Goal: Navigation & Orientation: Find specific page/section

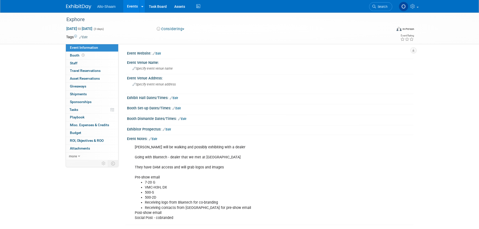
click at [129, 8] on link "Events" at bounding box center [132, 6] width 18 height 13
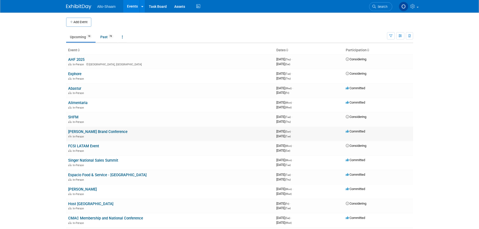
scroll to position [25, 0]
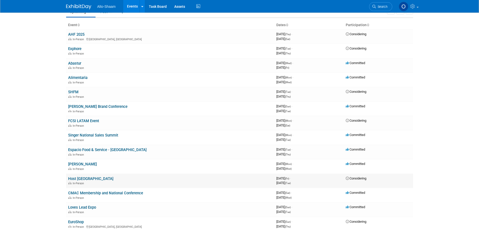
click at [79, 177] on link "Host [GEOGRAPHIC_DATA]" at bounding box center [90, 178] width 45 height 5
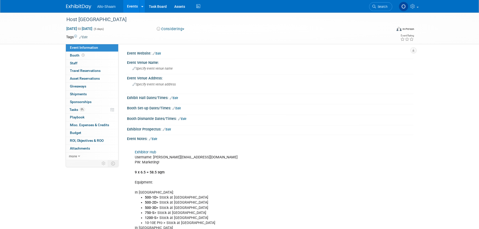
click at [147, 152] on link "Exhibitor Hub" at bounding box center [145, 152] width 21 height 4
